Goal: Task Accomplishment & Management: Use online tool/utility

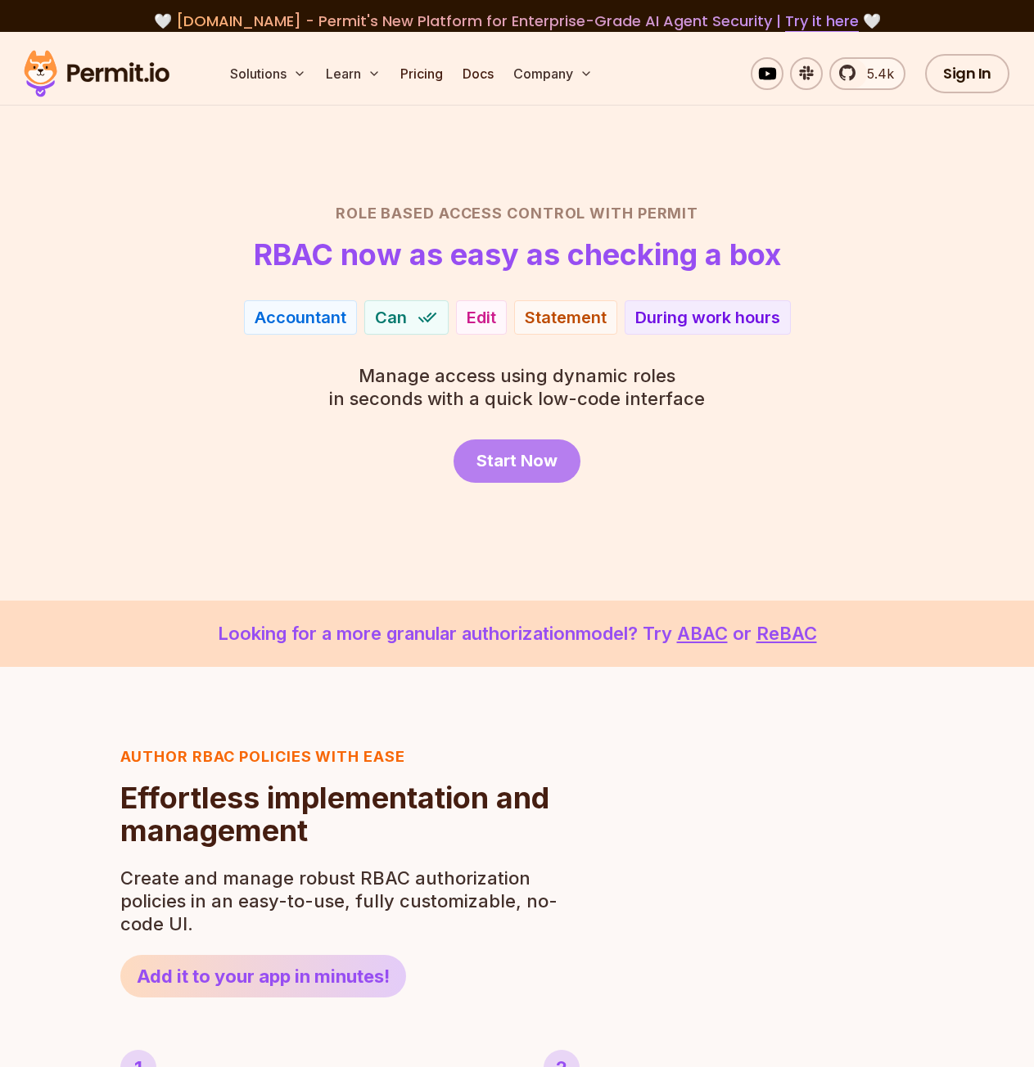
click at [508, 451] on span "Start Now" at bounding box center [516, 460] width 81 height 23
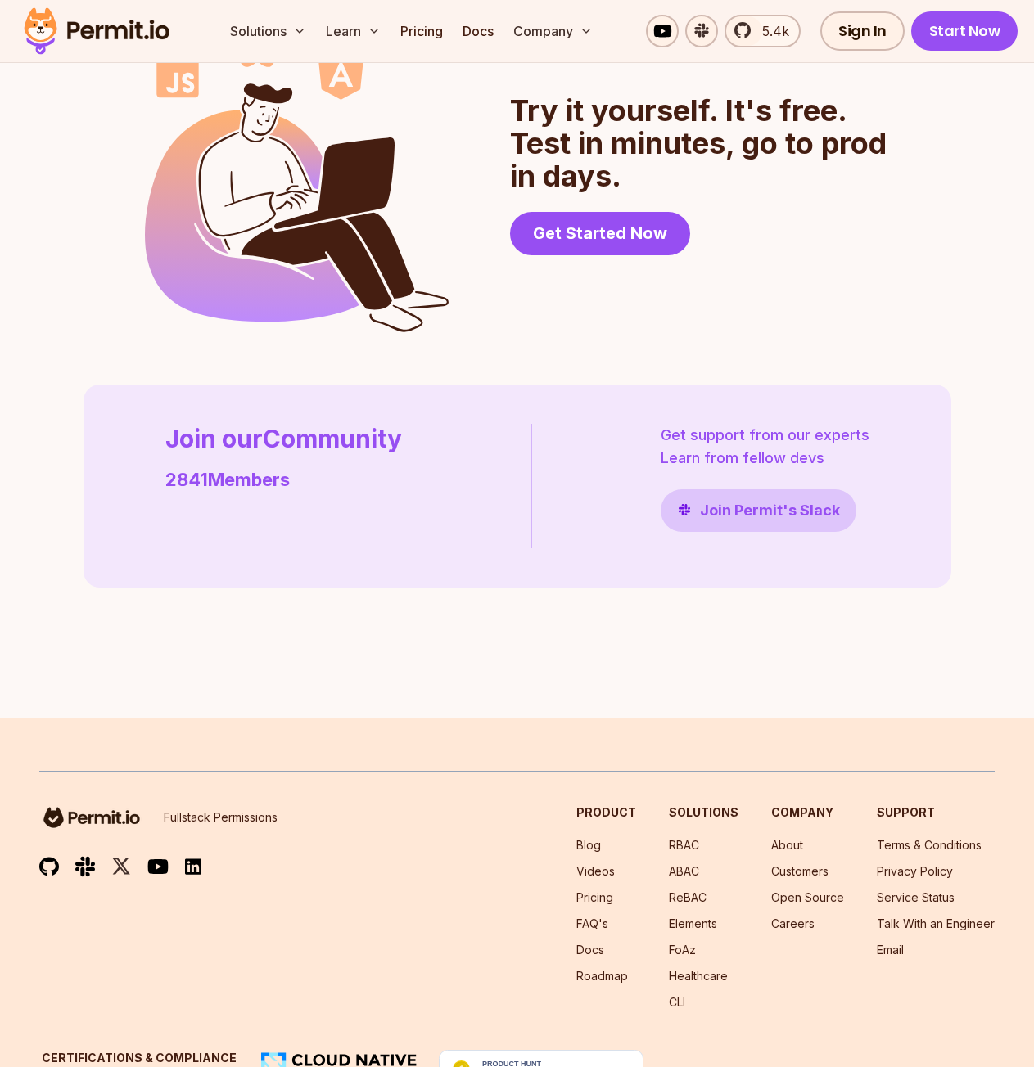
scroll to position [4501, 0]
